Goal: Information Seeking & Learning: Check status

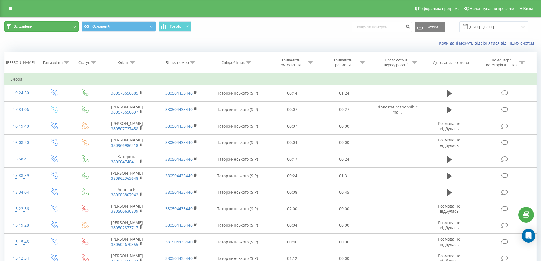
click at [72, 28] on button "Всі дзвінки" at bounding box center [41, 26] width 74 height 10
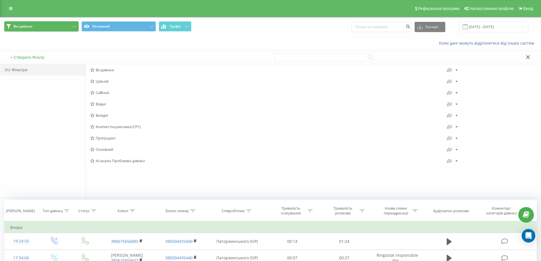
click at [73, 27] on icon at bounding box center [74, 27] width 4 height 2
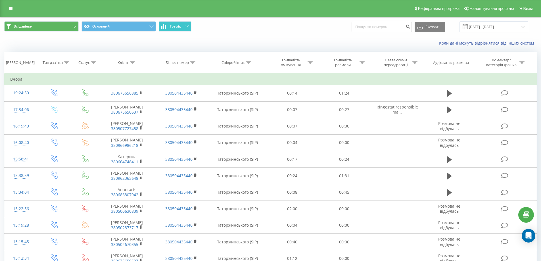
click at [185, 27] on icon at bounding box center [187, 26] width 4 height 2
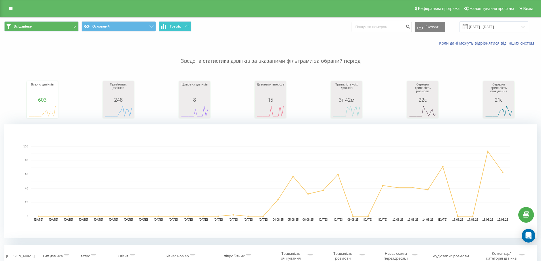
click at [189, 26] on button "Графік" at bounding box center [175, 26] width 33 height 10
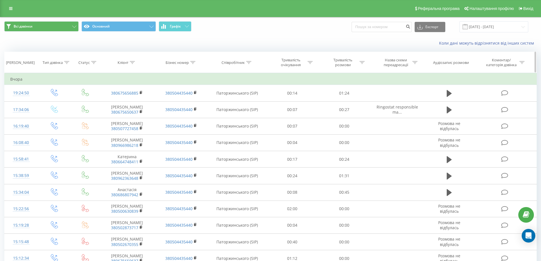
click at [130, 62] on icon at bounding box center [132, 62] width 5 height 3
click at [93, 62] on icon at bounding box center [93, 62] width 5 height 3
click at [68, 64] on div at bounding box center [66, 62] width 5 height 5
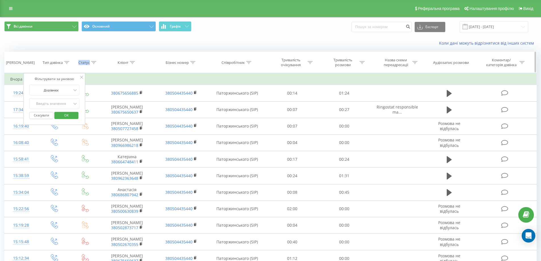
click at [68, 64] on div at bounding box center [66, 62] width 5 height 5
click at [64, 27] on button "Всі дзвінки" at bounding box center [41, 26] width 74 height 10
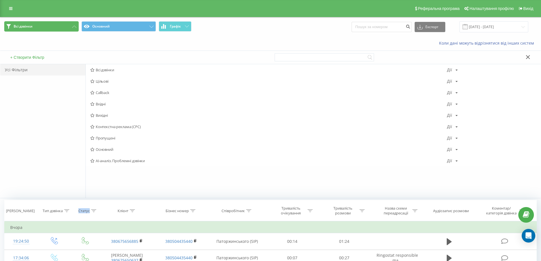
click at [64, 27] on button "Всі дзвінки" at bounding box center [41, 26] width 74 height 10
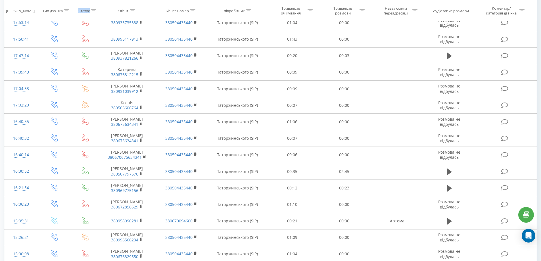
scroll to position [1554, 0]
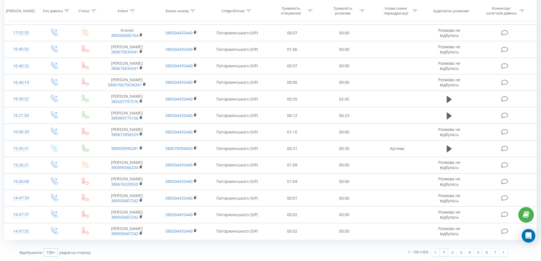
click at [56, 253] on icon at bounding box center [54, 252] width 9 height 11
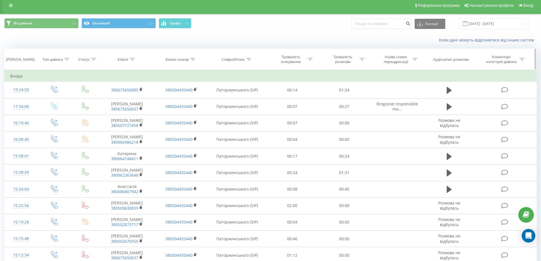
scroll to position [0, 0]
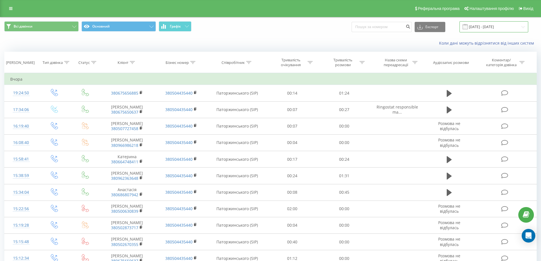
click at [507, 31] on input "19.07.2025 - 19.08.2025" at bounding box center [494, 26] width 69 height 11
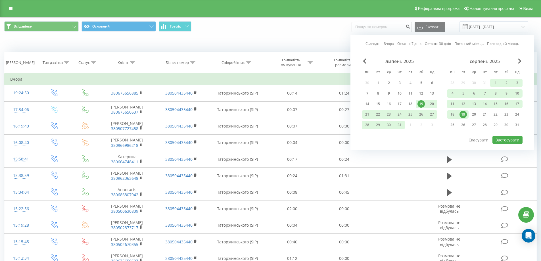
click at [320, 41] on div "Коли дані можуть відрізнятися вiд інших систем" at bounding box center [372, 43] width 338 height 6
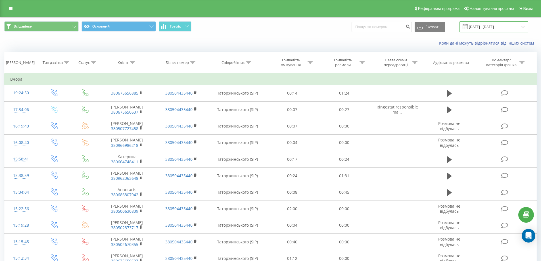
click at [514, 23] on input "19.07.2025 - 19.08.2025" at bounding box center [494, 26] width 69 height 11
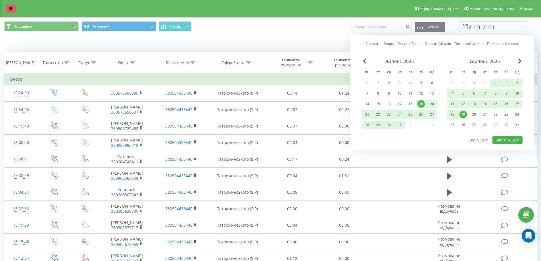
click at [11, 9] on icon at bounding box center [10, 9] width 3 height 4
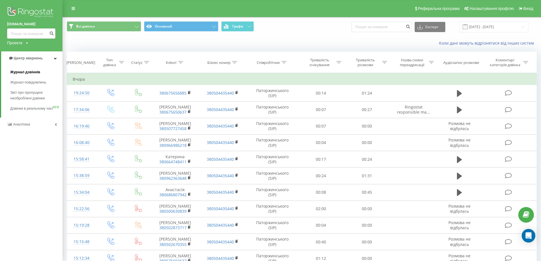
click at [33, 74] on span "Журнал дзвінків" at bounding box center [25, 72] width 30 height 6
